Goal: Task Accomplishment & Management: Complete application form

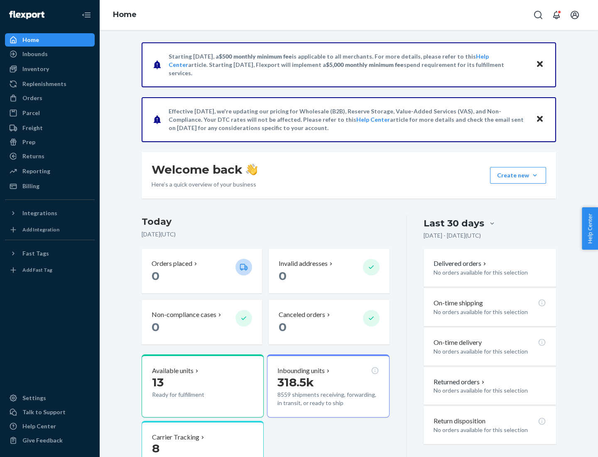
click at [535, 175] on button "Create new Create new inbound Create new order Create new product" at bounding box center [518, 175] width 56 height 17
click at [50, 54] on div "Inbounds" at bounding box center [50, 54] width 88 height 12
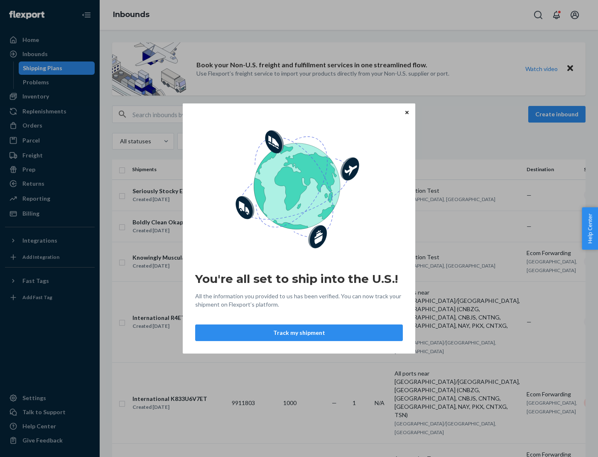
click at [299, 333] on button "Track my shipment" at bounding box center [299, 332] width 208 height 17
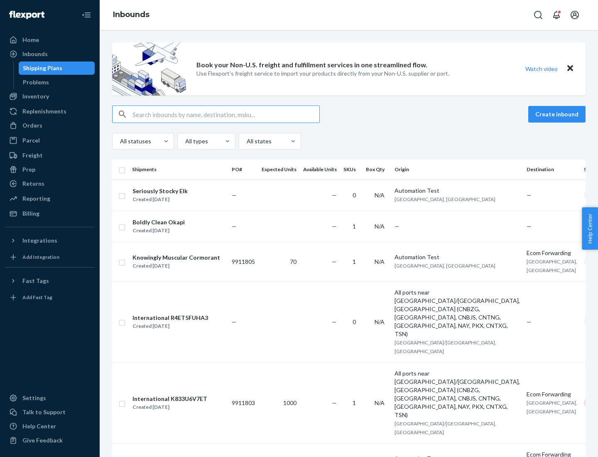
click at [558, 114] on button "Create inbound" at bounding box center [556, 114] width 57 height 17
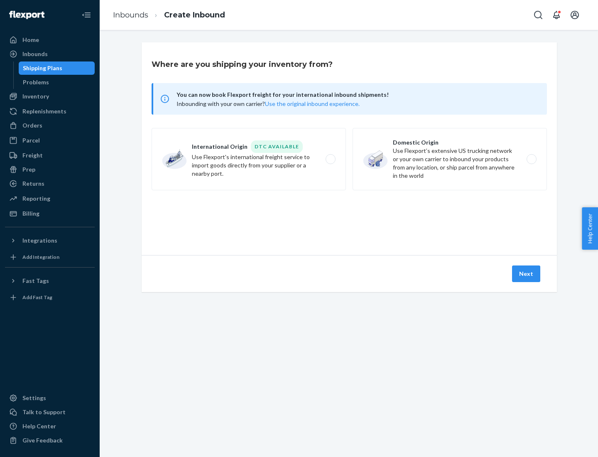
click at [249, 159] on label "International Origin DTC Available Use Flexport's international freight service…" at bounding box center [249, 159] width 194 height 62
click at [330, 159] on input "International Origin DTC Available Use Flexport's international freight service…" at bounding box center [332, 159] width 5 height 5
radio input "true"
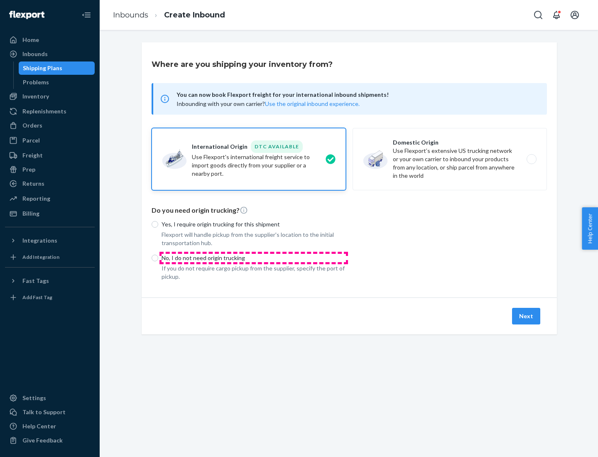
click at [254, 258] on p "No, I do not need origin trucking" at bounding box center [254, 258] width 184 height 8
click at [158, 258] on input "No, I do not need origin trucking" at bounding box center [155, 258] width 7 height 7
radio input "true"
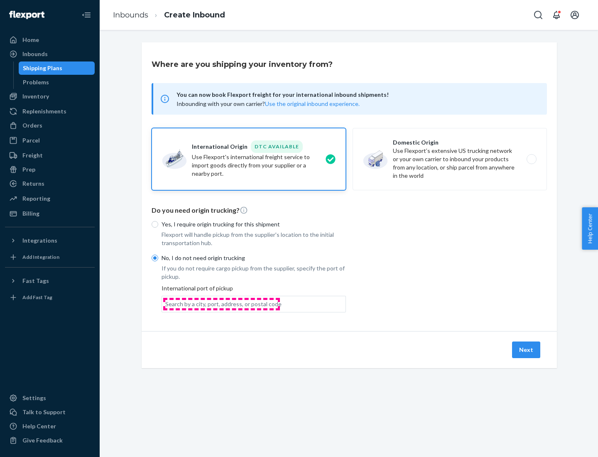
click at [221, 304] on div "Search by a city, port, address, or postal code" at bounding box center [223, 304] width 116 height 8
click at [166, 304] on input "Search by a city, port, address, or postal code" at bounding box center [165, 304] width 1 height 8
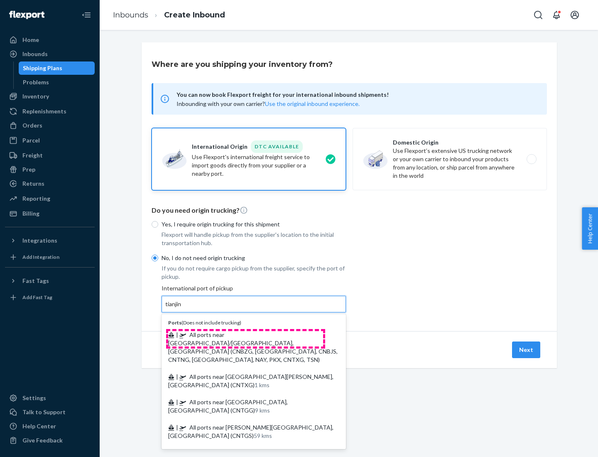
click at [246, 334] on span "| All ports near [GEOGRAPHIC_DATA]/[GEOGRAPHIC_DATA], [GEOGRAPHIC_DATA] (CNBZG,…" at bounding box center [253, 347] width 170 height 32
click at [182, 308] on input "tianjin" at bounding box center [173, 304] width 17 height 8
type input "All ports near [GEOGRAPHIC_DATA]/[GEOGRAPHIC_DATA], [GEOGRAPHIC_DATA] (CNBZG, […"
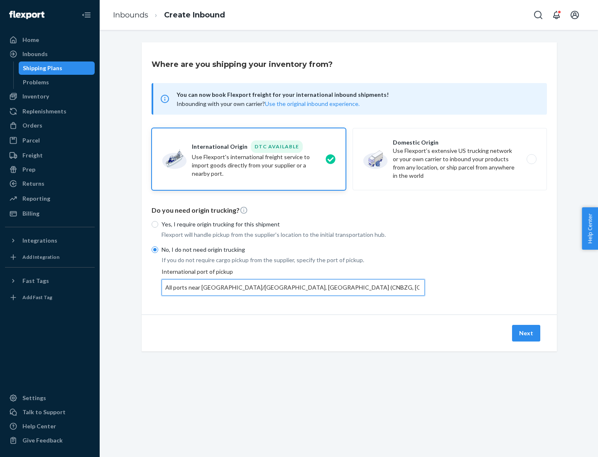
click at [527, 333] on button "Next" at bounding box center [526, 333] width 28 height 17
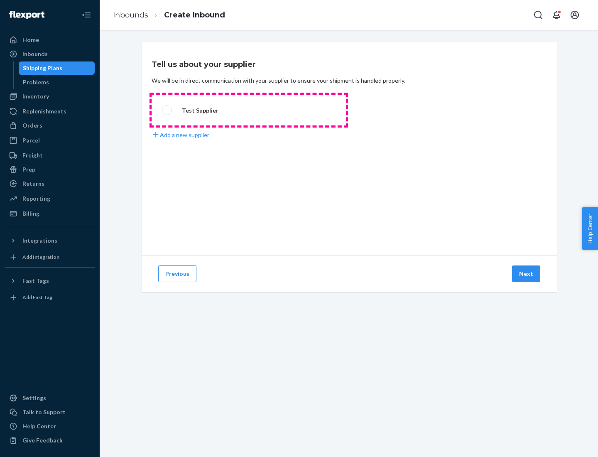
click at [249, 110] on label "Test Supplier" at bounding box center [249, 110] width 194 height 31
click at [167, 110] on input "Test Supplier" at bounding box center [164, 110] width 5 height 5
radio input "true"
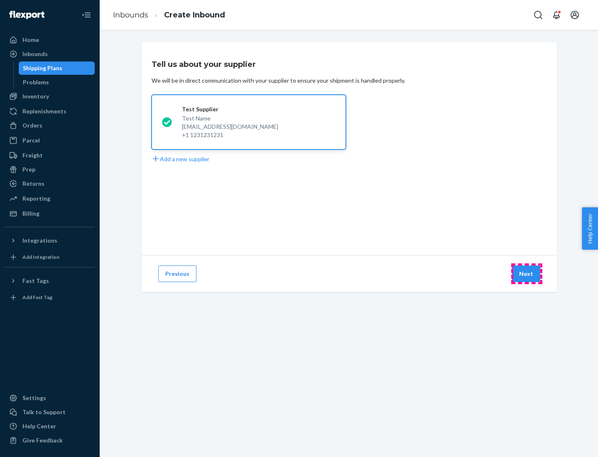
click at [527, 274] on button "Next" at bounding box center [526, 273] width 28 height 17
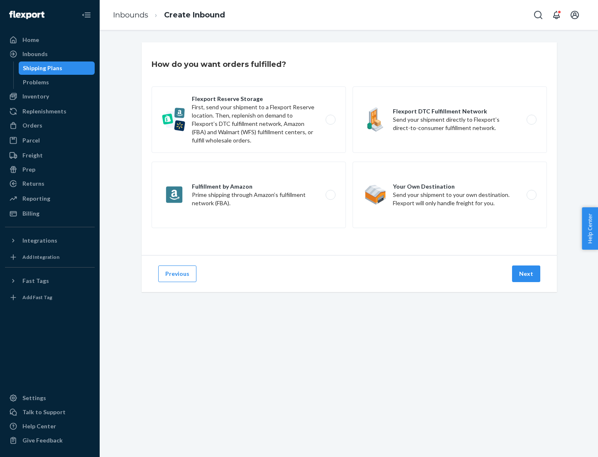
click at [249, 120] on label "Flexport Reserve Storage First, send your shipment to a Flexport Reserve locati…" at bounding box center [249, 119] width 194 height 66
click at [330, 120] on input "Flexport Reserve Storage First, send your shipment to a Flexport Reserve locati…" at bounding box center [332, 119] width 5 height 5
radio input "true"
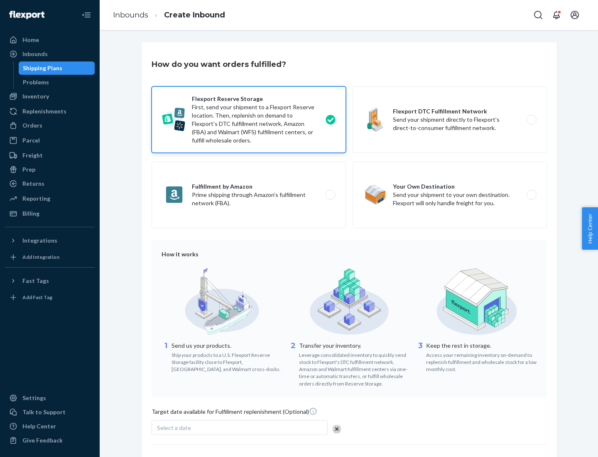
scroll to position [68, 0]
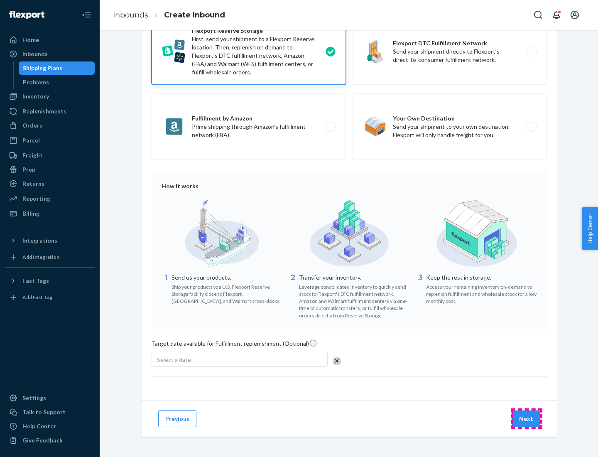
click at [527, 418] on button "Next" at bounding box center [526, 418] width 28 height 17
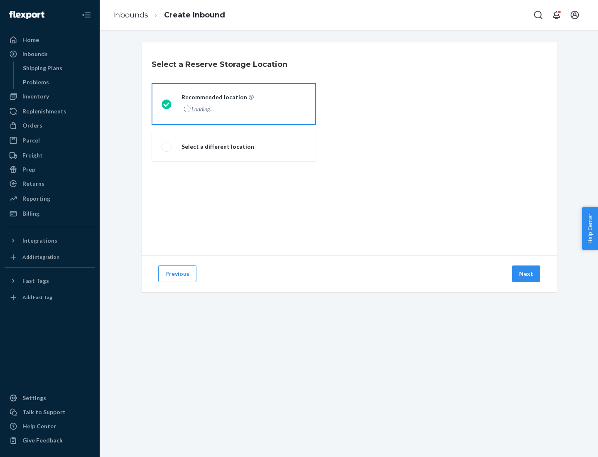
click at [234, 104] on div "Loading..." at bounding box center [217, 109] width 71 height 12
click at [167, 104] on input "Recommended location Loading..." at bounding box center [164, 103] width 5 height 5
click at [527, 274] on button "Next" at bounding box center [526, 273] width 28 height 17
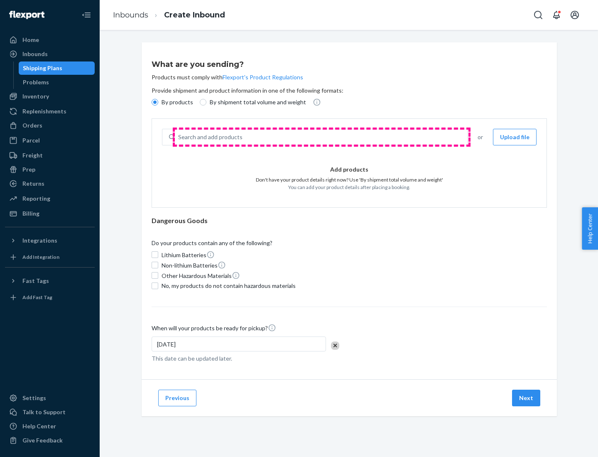
click at [322, 137] on div "Search and add products" at bounding box center [321, 137] width 293 height 15
click at [179, 137] on input "Search and add products" at bounding box center [178, 137] width 1 height 8
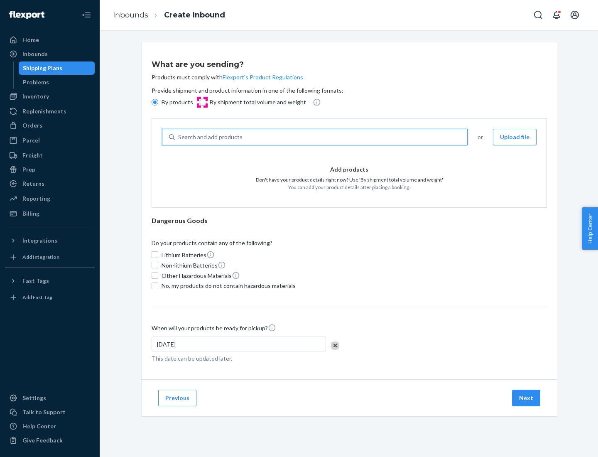
click at [202, 102] on input "By shipment total volume and weight" at bounding box center [203, 102] width 7 height 7
radio input "true"
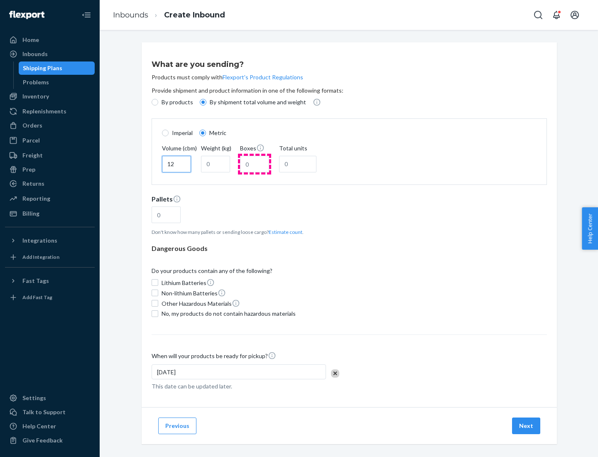
type input "12"
type input "22"
type input "222"
type input "121"
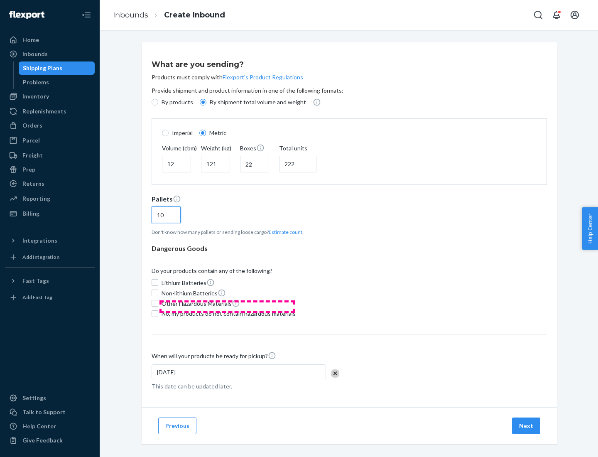
scroll to position [7, 0]
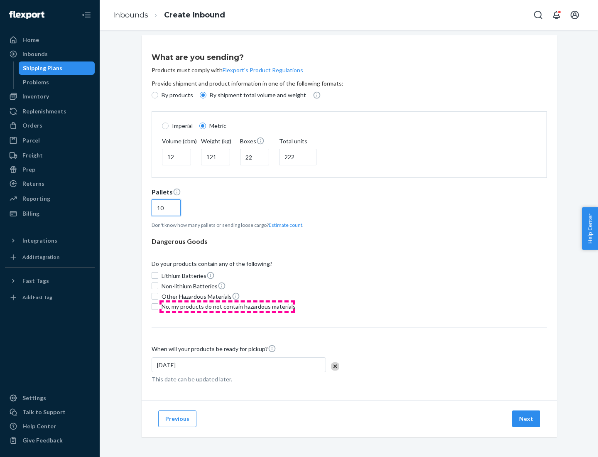
type input "10"
click at [227, 306] on span "No, my products do not contain hazardous materials" at bounding box center [229, 306] width 134 height 8
click at [158, 306] on input "No, my products do not contain hazardous materials" at bounding box center [155, 306] width 7 height 7
checkbox input "true"
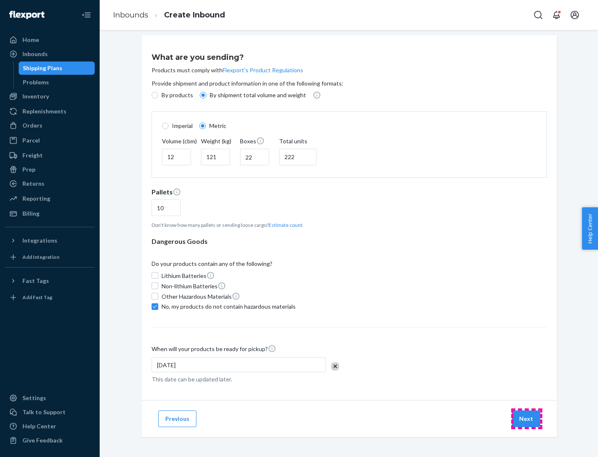
click at [527, 418] on button "Next" at bounding box center [526, 418] width 28 height 17
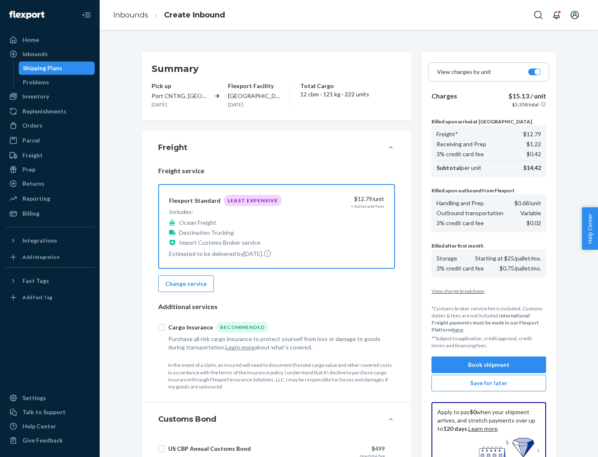
scroll to position [121, 0]
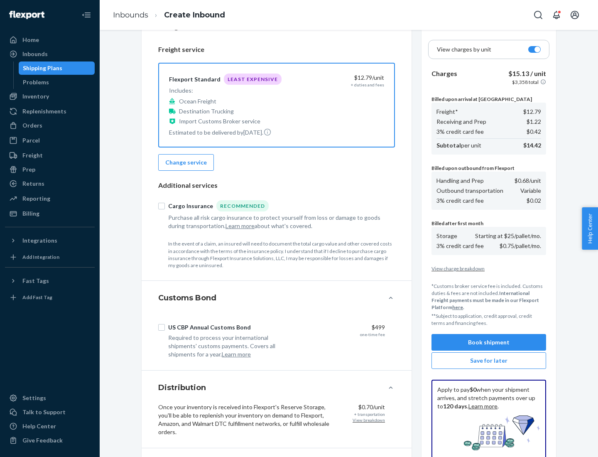
click at [489, 342] on button "Book shipment" at bounding box center [489, 342] width 115 height 17
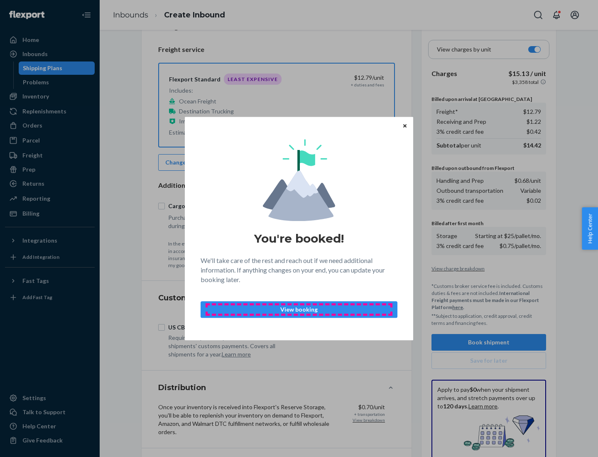
click at [299, 309] on p "View booking" at bounding box center [299, 309] width 183 height 8
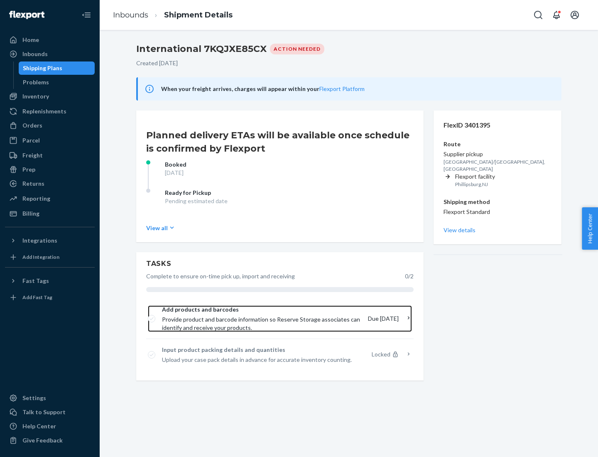
click at [262, 319] on span "Provide product and barcode information so Reserve Storage associates can ident…" at bounding box center [261, 323] width 199 height 17
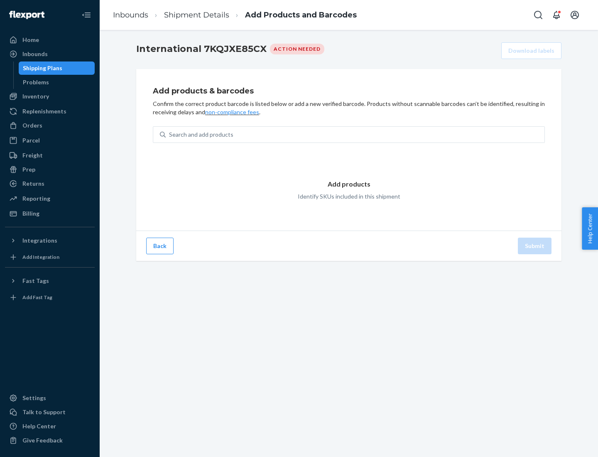
click at [355, 135] on div "Search and add products" at bounding box center [355, 134] width 379 height 15
click at [170, 135] on input "Search and add products" at bounding box center [169, 134] width 1 height 8
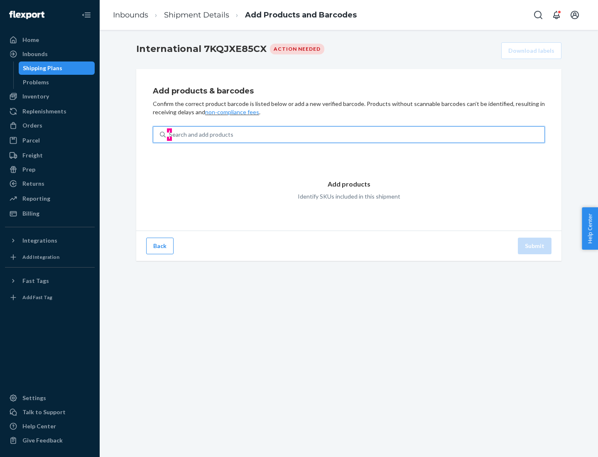
type input "test"
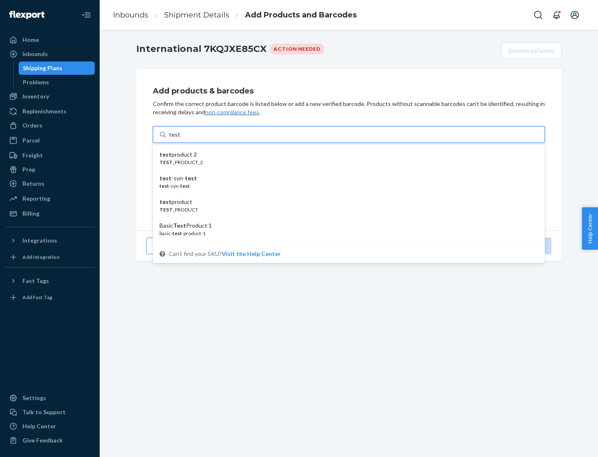
scroll to position [31, 0]
click at [346, 194] on div "Basic Test Product 1" at bounding box center [346, 194] width 372 height 8
click at [180, 139] on input "test" at bounding box center [174, 134] width 11 height 8
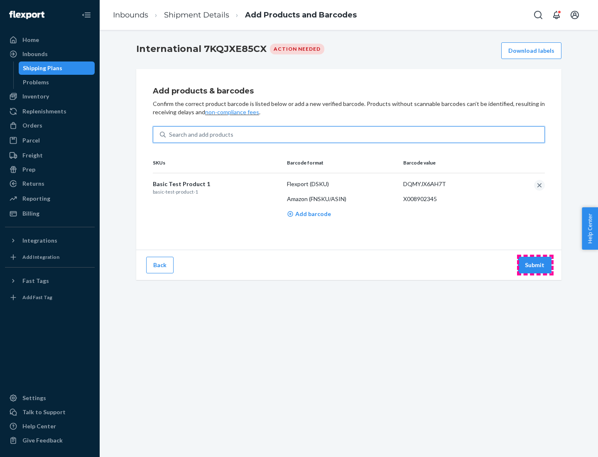
click at [535, 265] on button "Submit" at bounding box center [535, 265] width 34 height 17
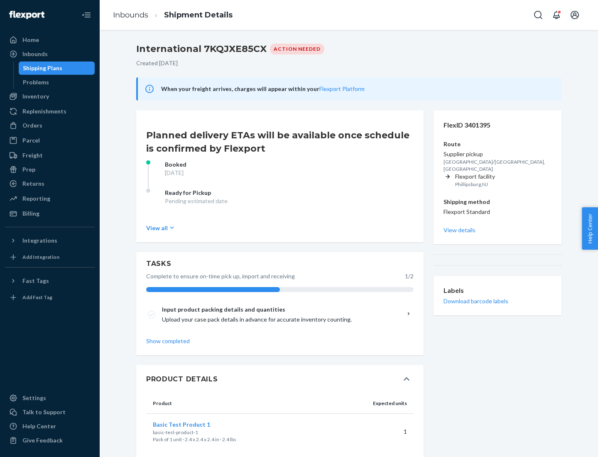
scroll to position [14, 0]
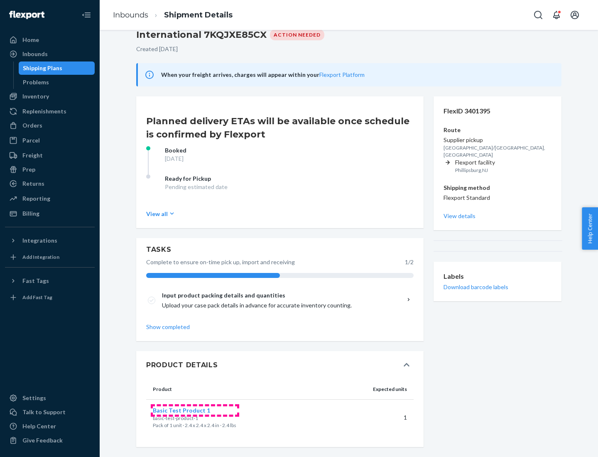
click at [195, 410] on span "Basic Test Product 1" at bounding box center [181, 410] width 57 height 7
